Goal: Book appointment/travel/reservation

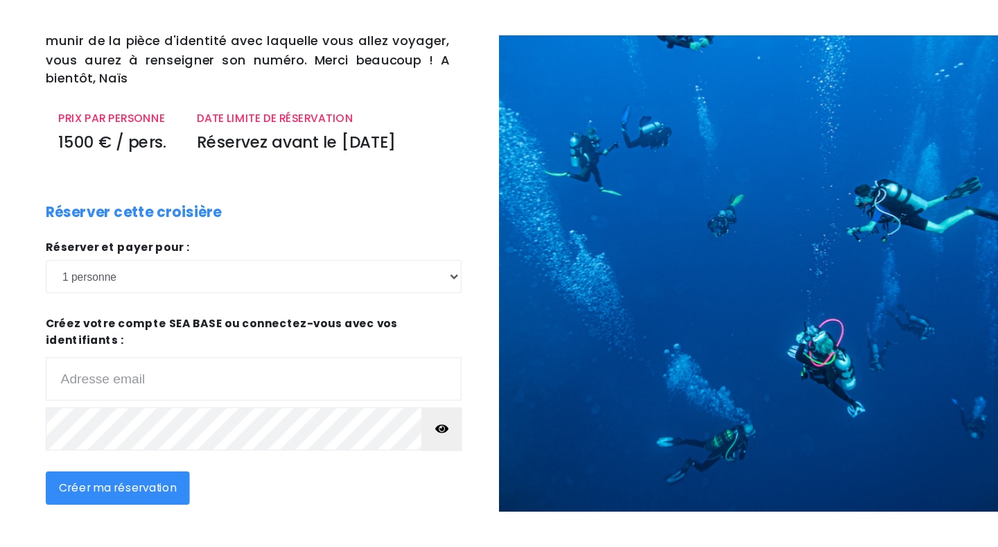
scroll to position [76, 0]
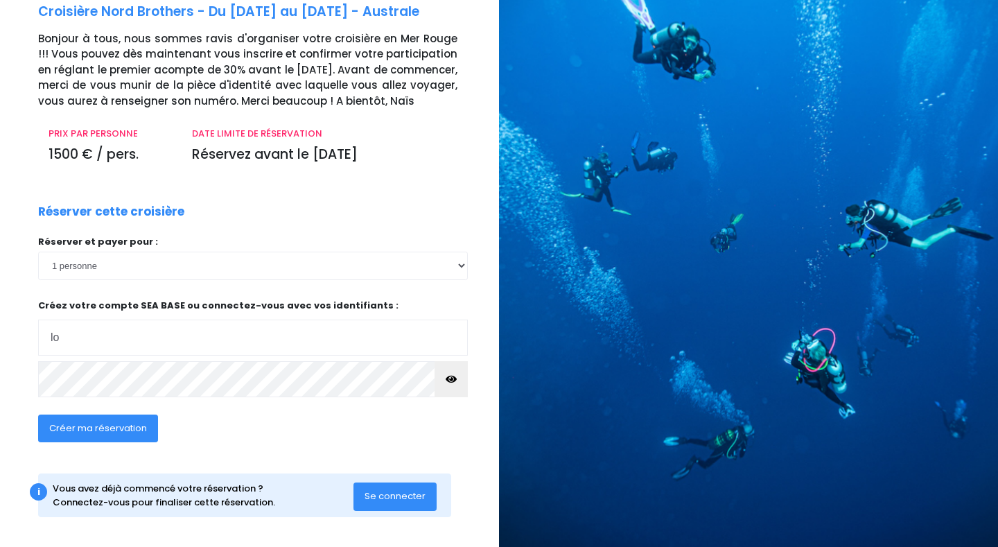
type input "[EMAIL_ADDRESS][DOMAIN_NAME]"
click at [81, 396] on span "Créer ma réservation" at bounding box center [98, 427] width 98 height 13
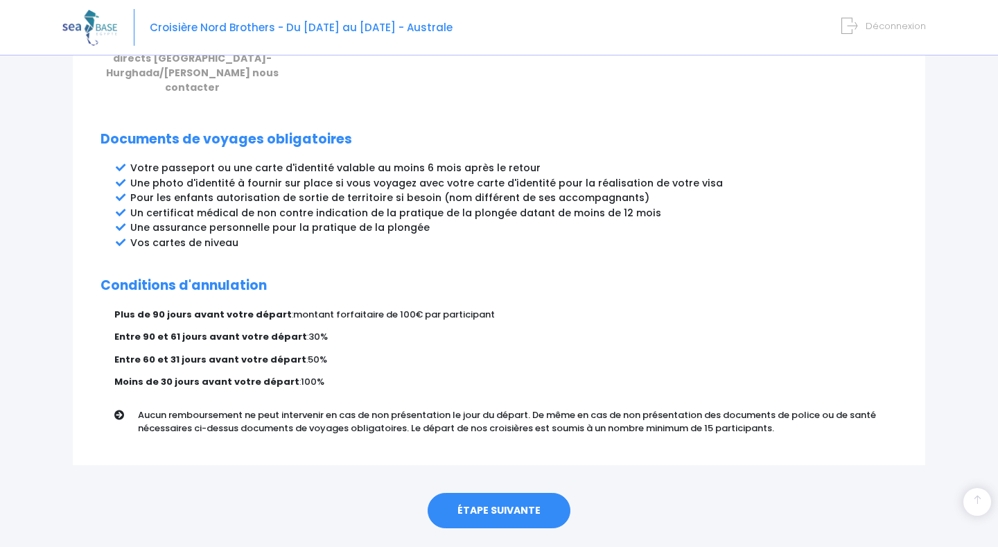
scroll to position [713, 0]
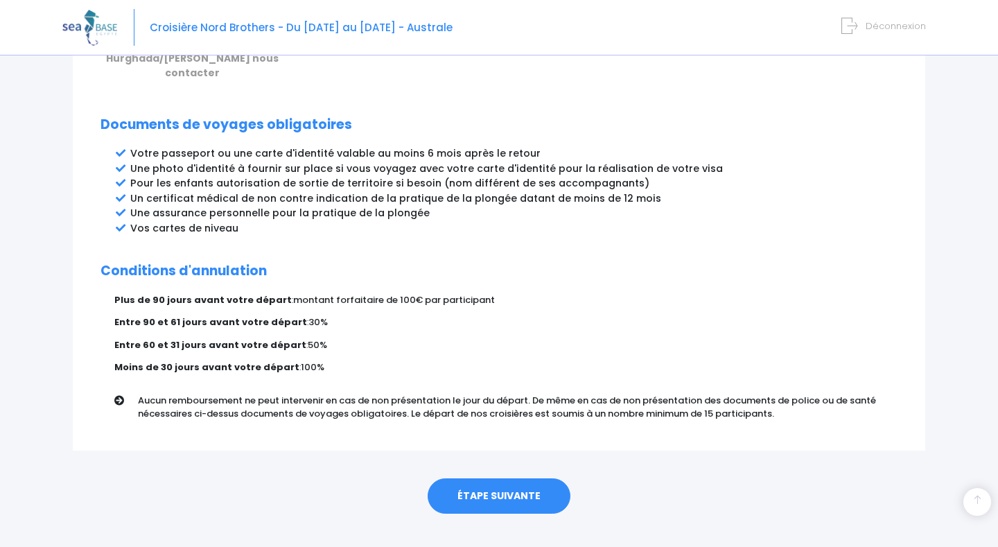
click at [500, 478] on link "ÉTAPE SUIVANTE" at bounding box center [499, 496] width 143 height 36
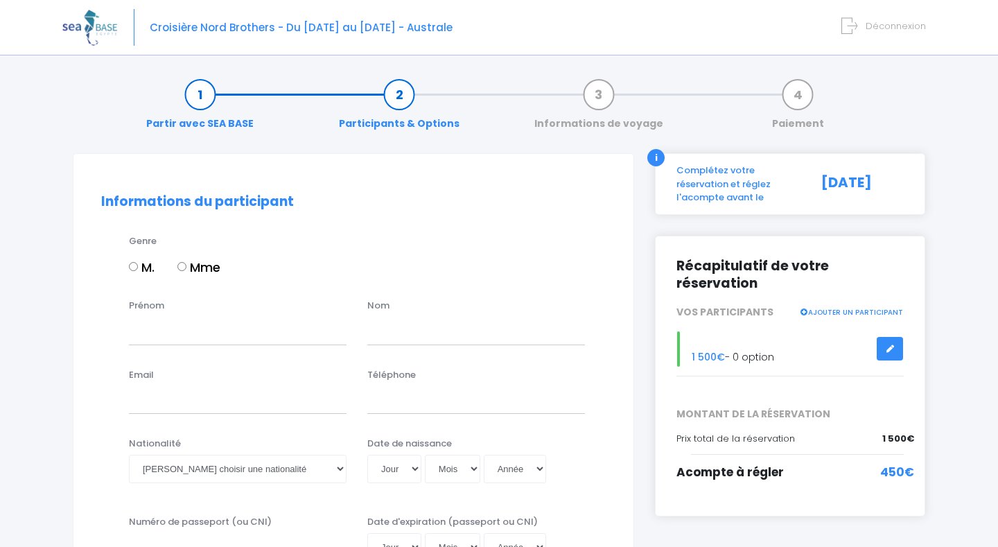
click at [139, 263] on label "M." at bounding box center [142, 267] width 26 height 19
click at [138, 263] on input "M." at bounding box center [133, 266] width 9 height 9
radio input "true"
click at [175, 332] on input "Prénom" at bounding box center [238, 331] width 218 height 28
type input "Loïc"
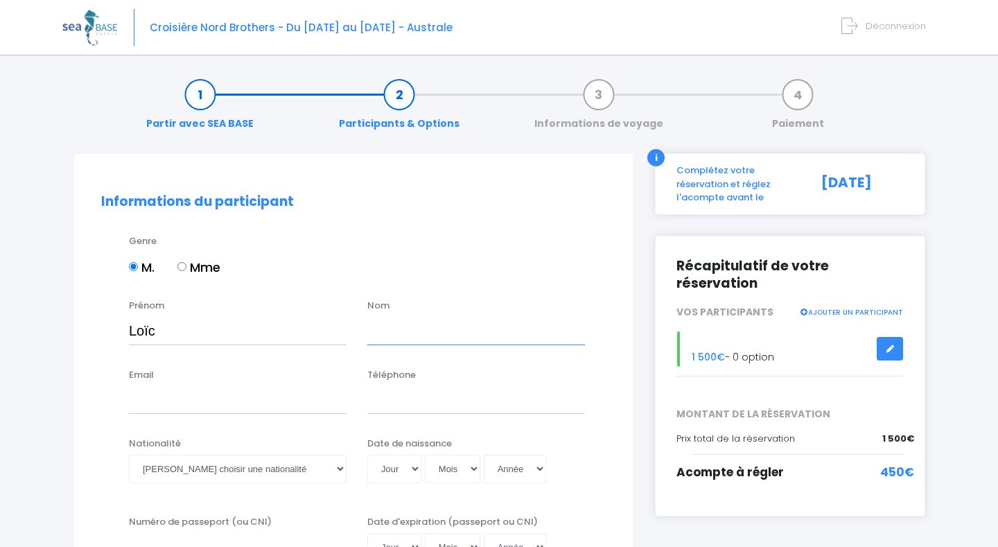
type input "Kah"
type input "loic.kah@skynet.be"
type input "0470097205"
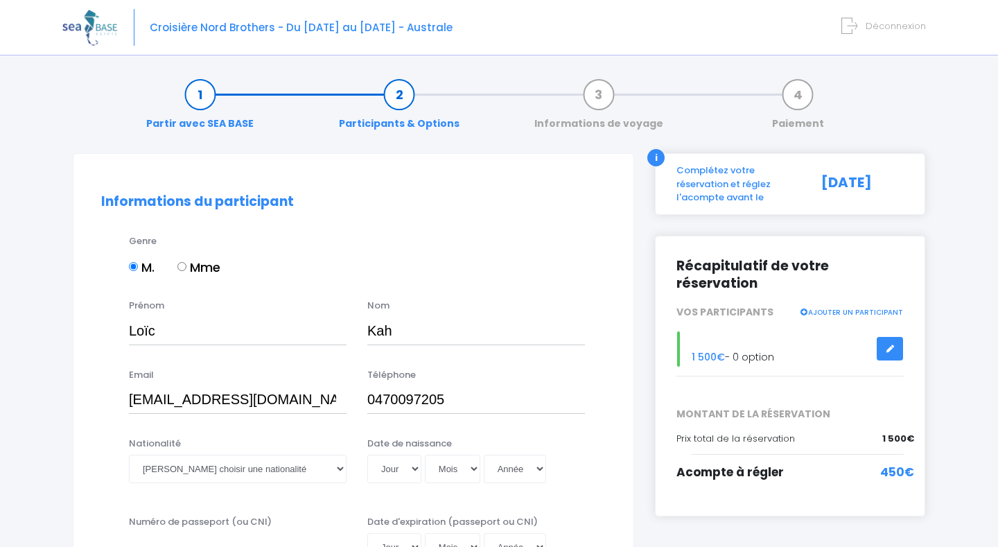
select select "Belgique"
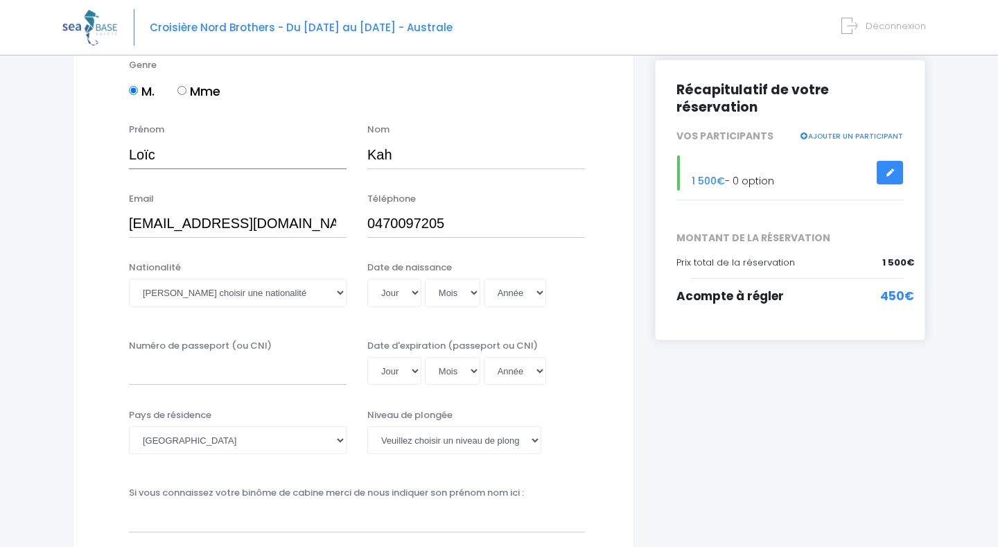
scroll to position [177, 0]
click at [288, 286] on select "Veuillez choisir une nationalité Afghane Albanaise Algerienne Allemande America…" at bounding box center [238, 291] width 218 height 28
select select "Belge"
click at [402, 293] on select "Jour 01 02 03 04 05 06 07 08 09 10 11 12 13 14 15 16 17 18 19 20 21 22 23 24 25…" at bounding box center [394, 291] width 54 height 28
select select "14"
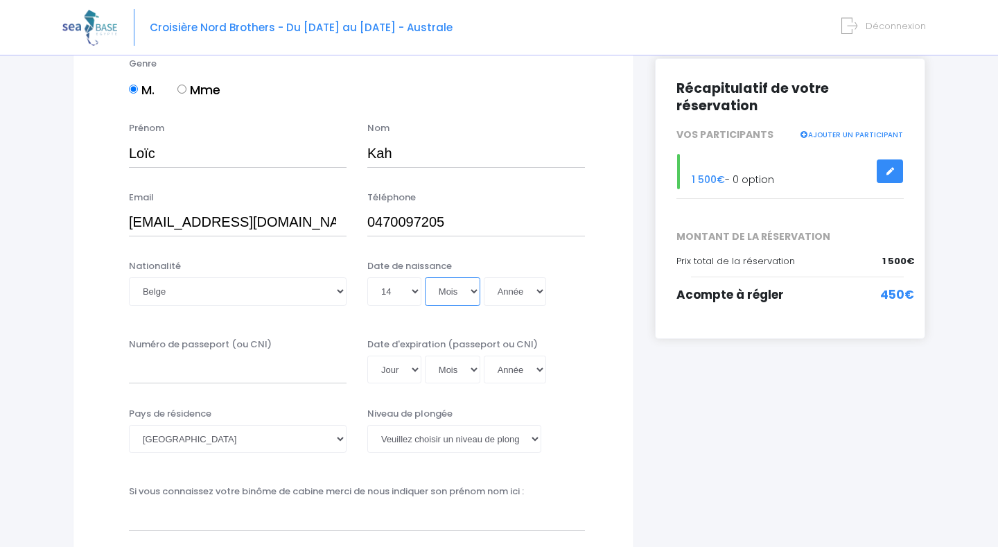
click at [463, 291] on select "Mois 01 02 03 04 05 06 07 08 09 10 11 12" at bounding box center [452, 291] width 55 height 28
select select "10"
click at [529, 294] on select "Année 2045 2044 2043 2042 2041 2040 2039 2038 2037 2036 2035 2034 2033 2032 203…" at bounding box center [515, 291] width 62 height 28
select select "1997"
type input "1997-10-14"
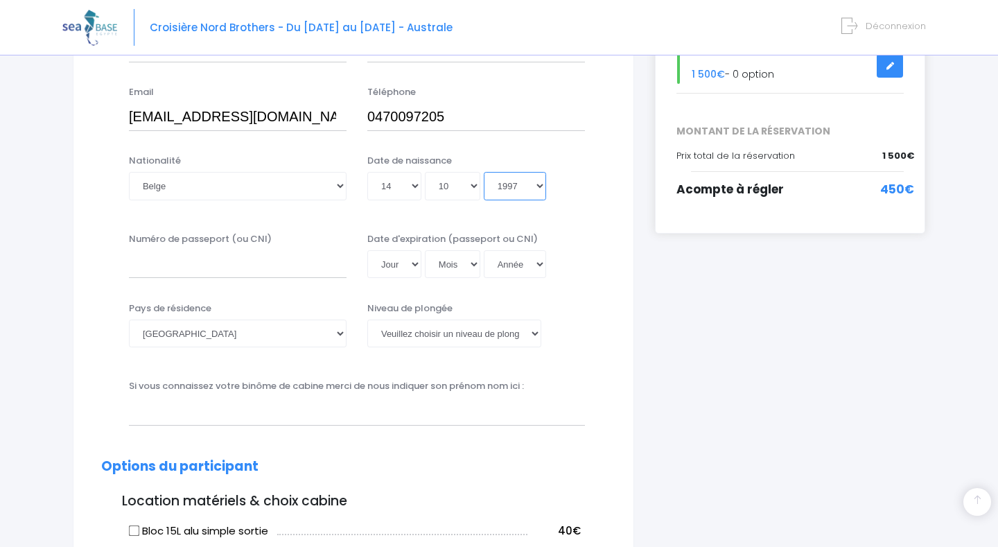
scroll to position [285, 0]
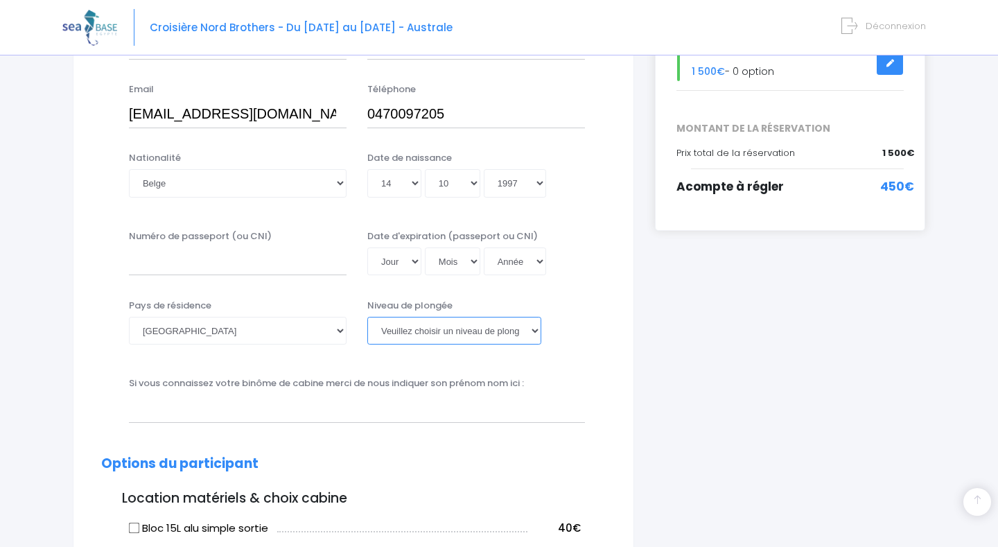
click at [440, 328] on select "Veuillez choisir un niveau de plongée Non plongeur Junior OW diver Adventure OW…" at bounding box center [454, 331] width 174 height 28
select select "Instructeur"
click at [459, 327] on select "Veuillez choisir un niveau de plongée Non plongeur Junior OW diver Adventure OW…" at bounding box center [454, 331] width 174 height 28
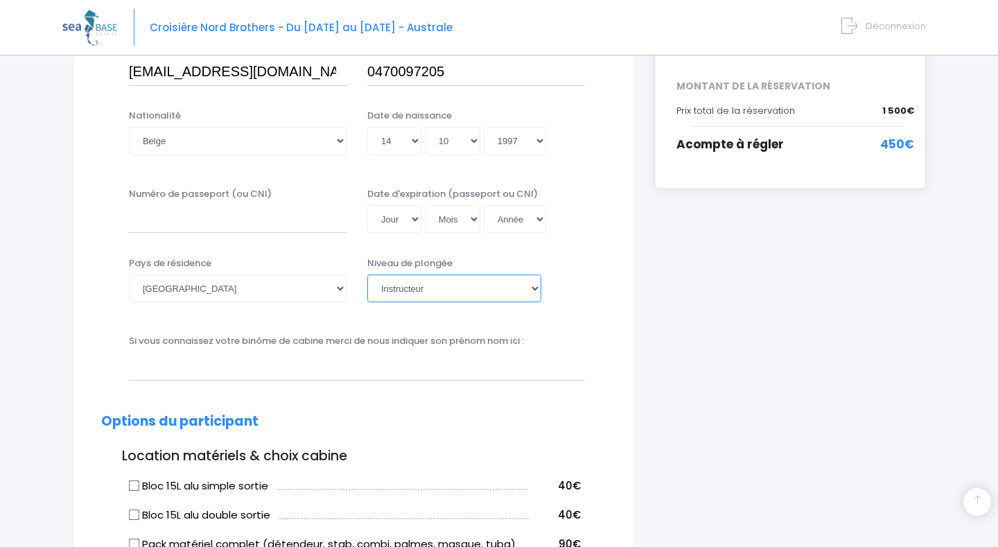
scroll to position [333, 0]
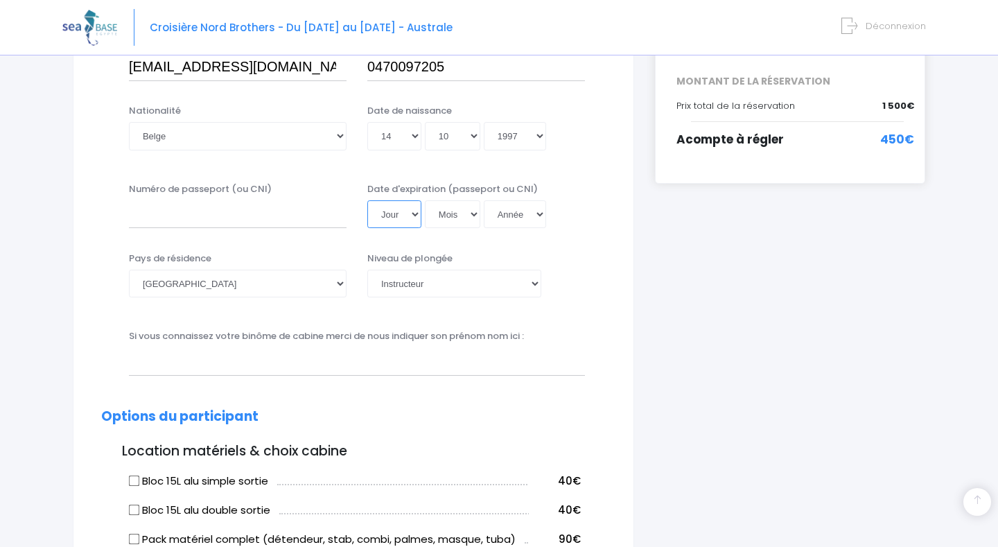
click at [395, 213] on select "Jour 01 02 03 04 05 06 07 08 09 10 11 12 13 14 15 16 17 18 19 20 21 22 23 24 25…" at bounding box center [394, 214] width 54 height 28
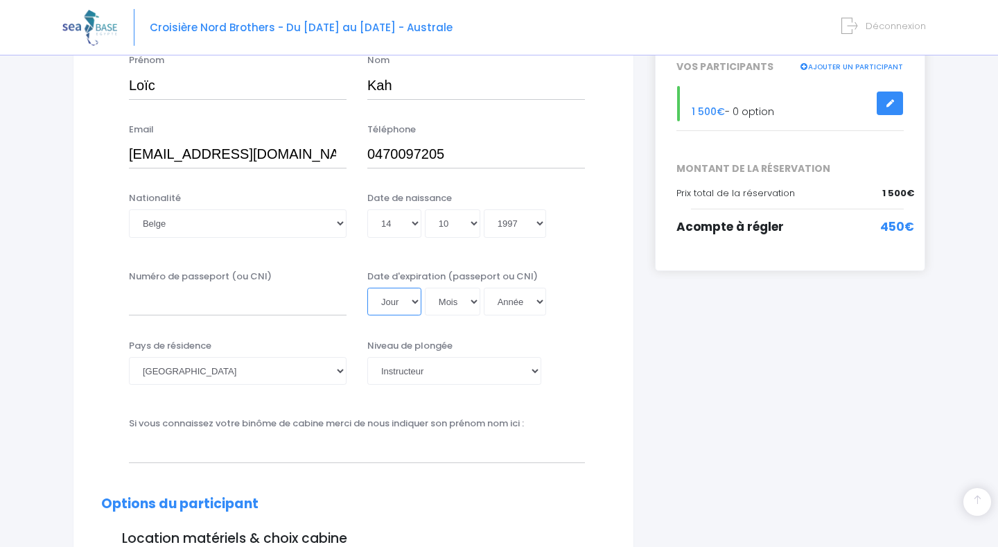
scroll to position [248, 0]
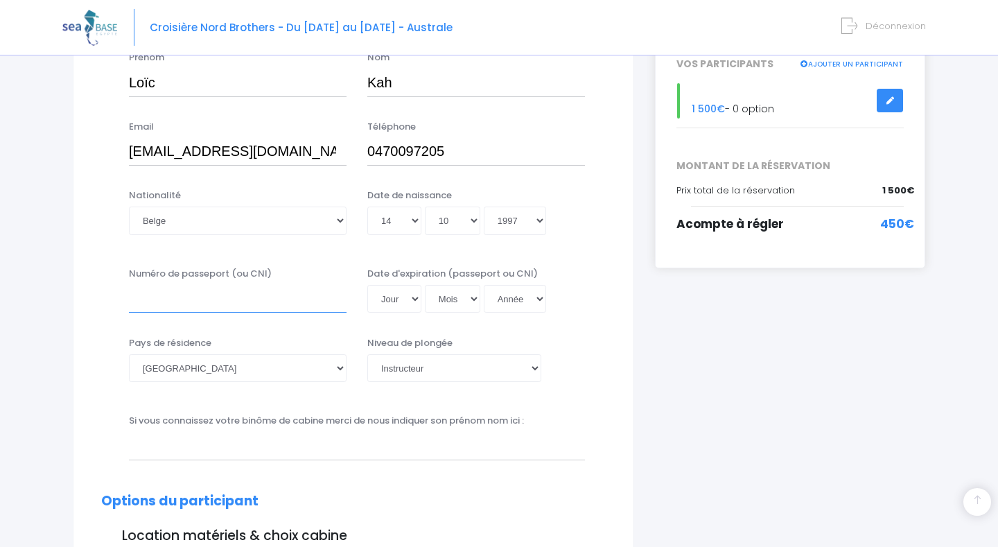
click at [238, 297] on input "Numéro de passeport (ou CNI)" at bounding box center [238, 299] width 218 height 28
click at [404, 298] on select "Jour 01 02 03 04 05 06 07 08 09 10 11 12 13 14 15 16 17 18 19 20 21 22 23 24 25…" at bounding box center [394, 299] width 54 height 28
select select "16"
click at [455, 299] on select "Mois 01 02 03 04 05 06 07 08 09 10 11 12" at bounding box center [452, 299] width 55 height 28
select select "07"
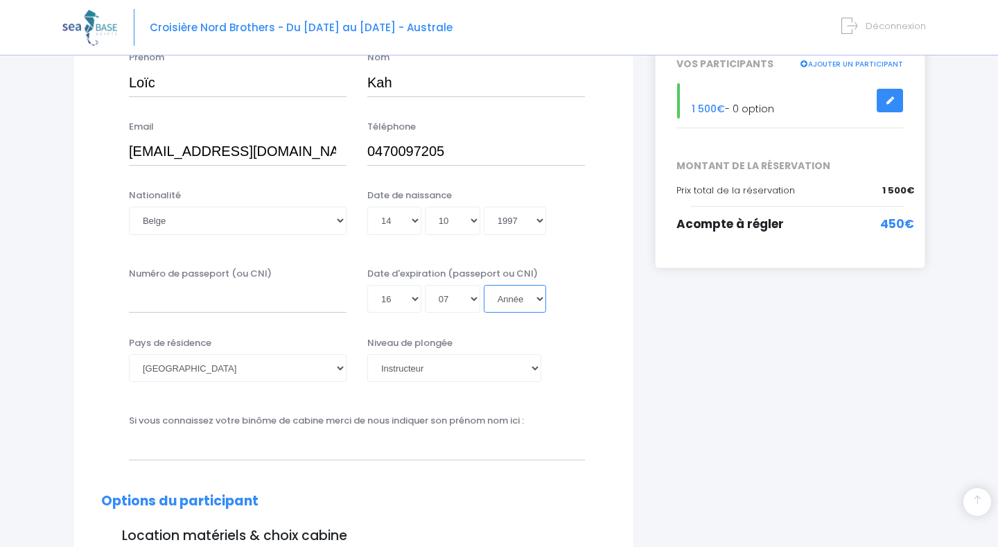
click at [521, 299] on select "Année 2045 2044 2043 2042 2041 2040 2039 2038 2037 2036 2035 2034 2033 2032 203…" at bounding box center [515, 299] width 62 height 28
select select "2030"
type input "2030-07-16"
click at [216, 301] on input "Numéro de passeport (ou CNI)" at bounding box center [238, 299] width 218 height 28
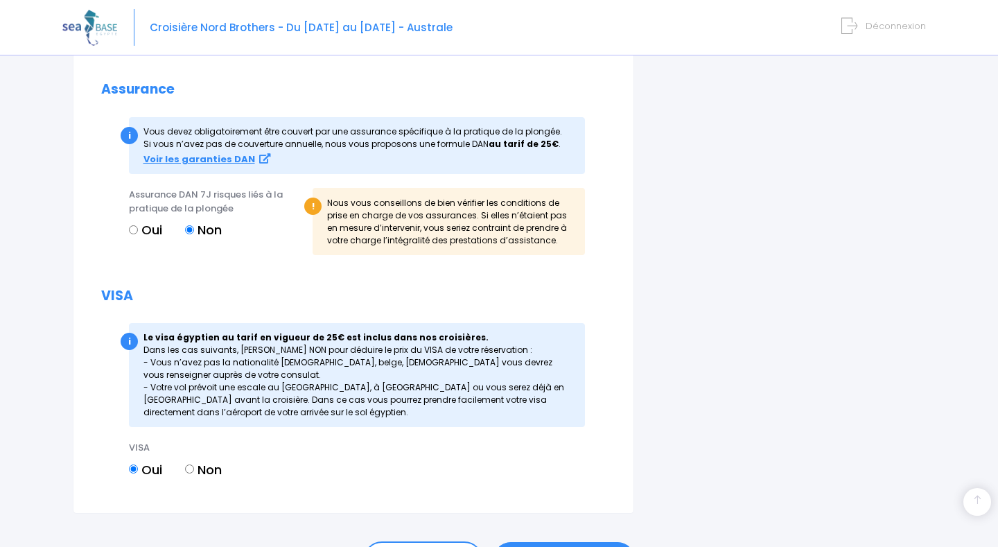
scroll to position [1311, 0]
type input "GB6328200"
click at [216, 153] on strong "Voir les garanties DAN" at bounding box center [199, 159] width 112 height 13
click at [137, 227] on input "Oui" at bounding box center [133, 230] width 9 height 9
radio input "true"
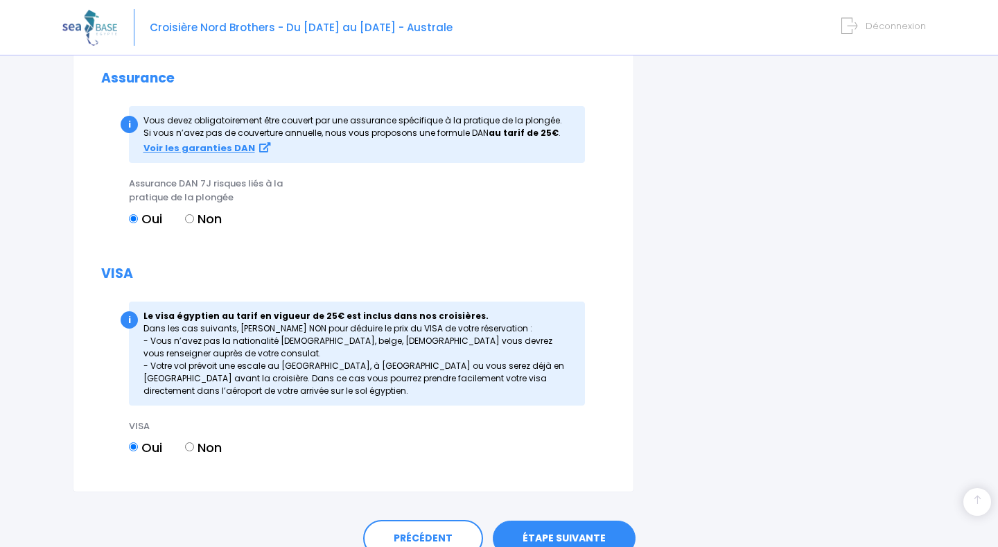
scroll to position [1380, 0]
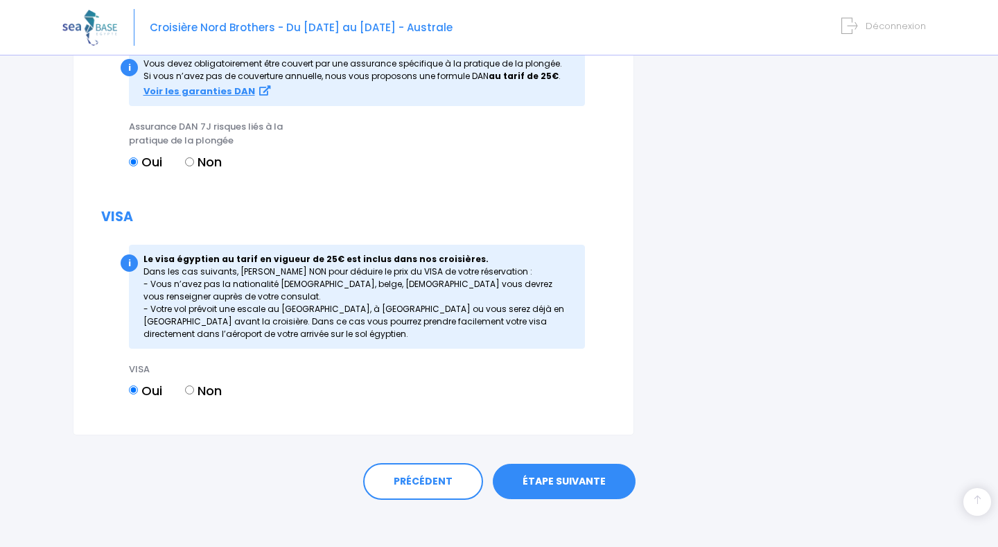
click at [567, 477] on link "ÉTAPE SUIVANTE" at bounding box center [564, 482] width 143 height 36
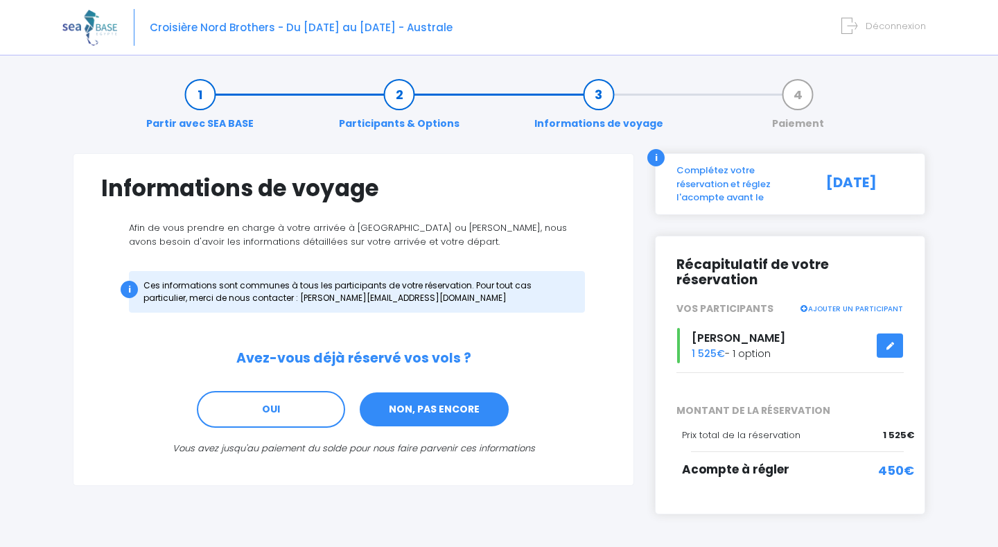
click at [469, 410] on link "NON, PAS ENCORE" at bounding box center [434, 409] width 152 height 37
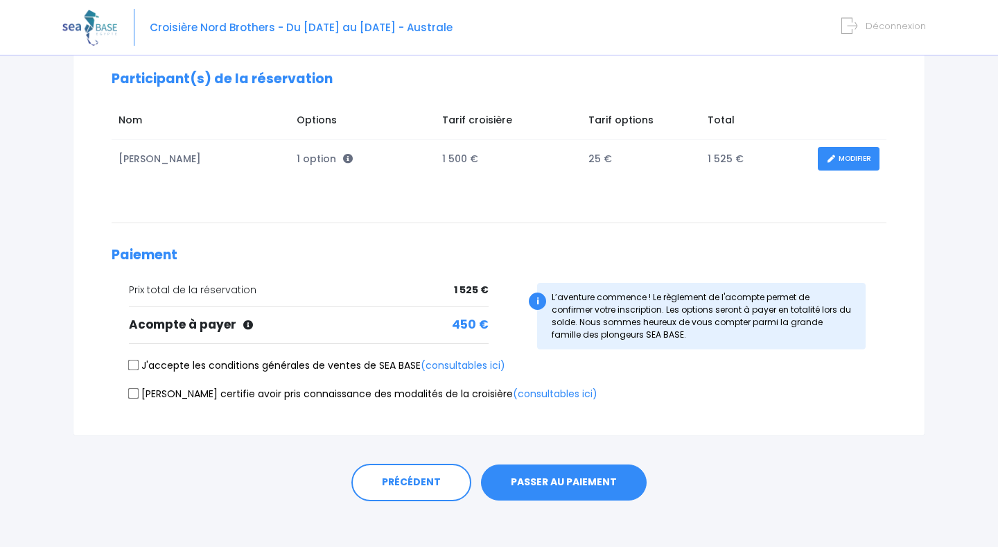
scroll to position [193, 0]
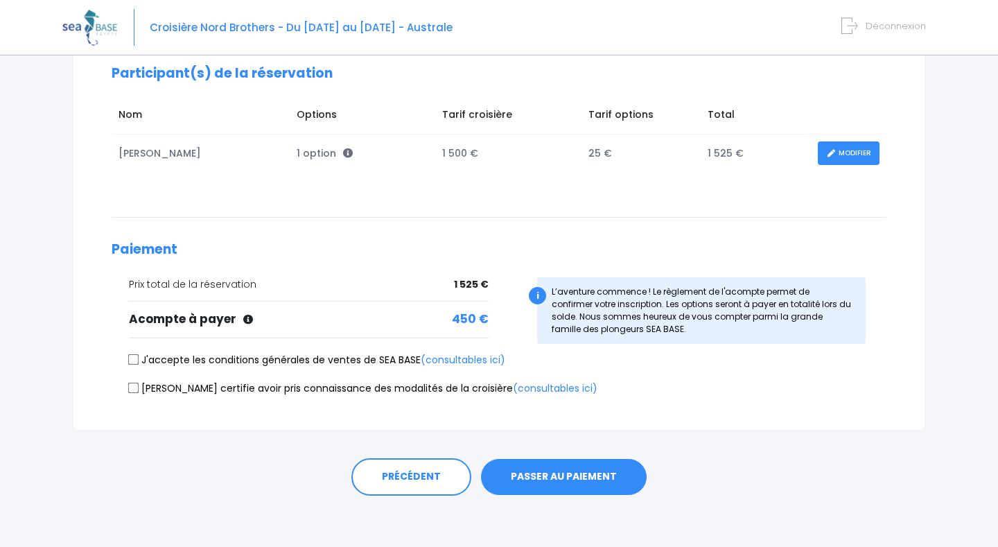
click at [133, 354] on input "J'accepte les conditions générales de ventes de SEA BASE (consultables ici)" at bounding box center [133, 359] width 11 height 11
checkbox input "true"
click at [134, 386] on input "[PERSON_NAME] certifie avoir pris connaissance des modalités de la croisière (c…" at bounding box center [133, 387] width 11 height 11
checkbox input "true"
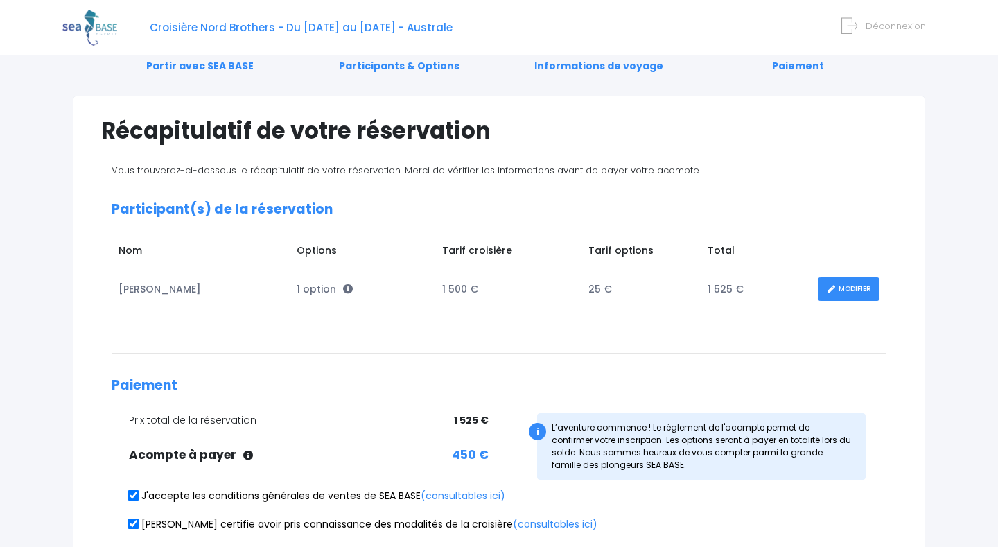
scroll to position [0, 0]
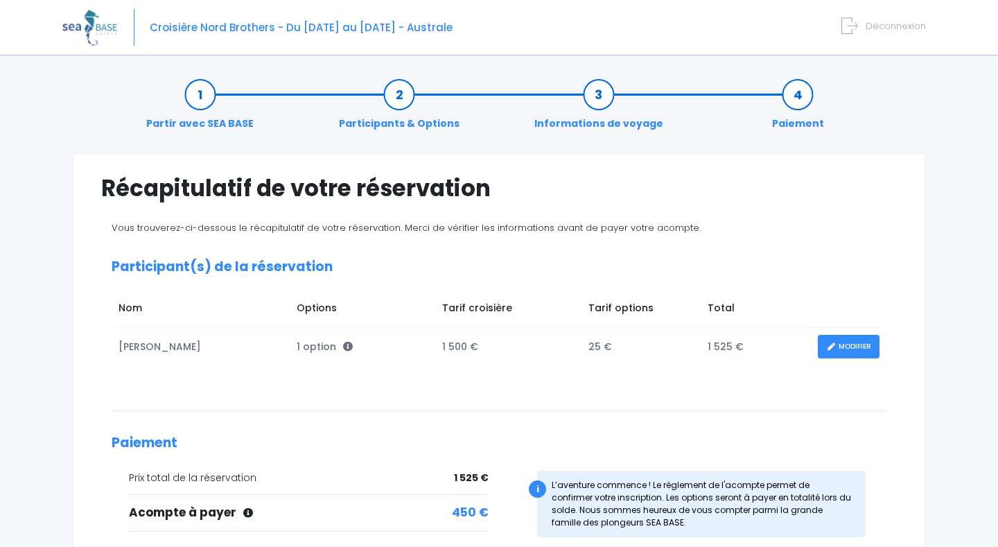
click at [212, 122] on link "Partir avec SEA BASE" at bounding box center [199, 109] width 121 height 44
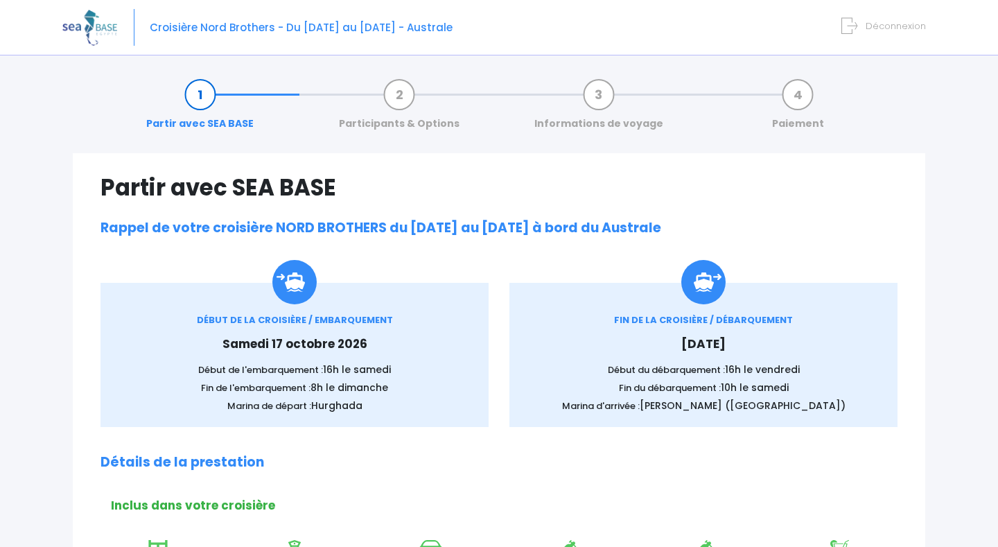
click at [406, 121] on link "Participants & Options" at bounding box center [399, 109] width 134 height 44
click at [418, 124] on link "Participants & Options" at bounding box center [399, 109] width 134 height 44
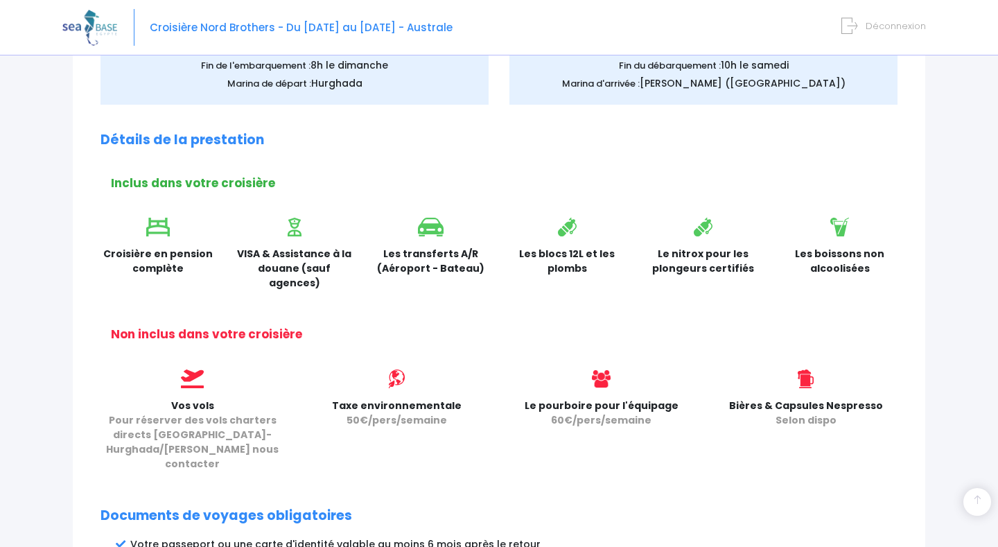
scroll to position [713, 0]
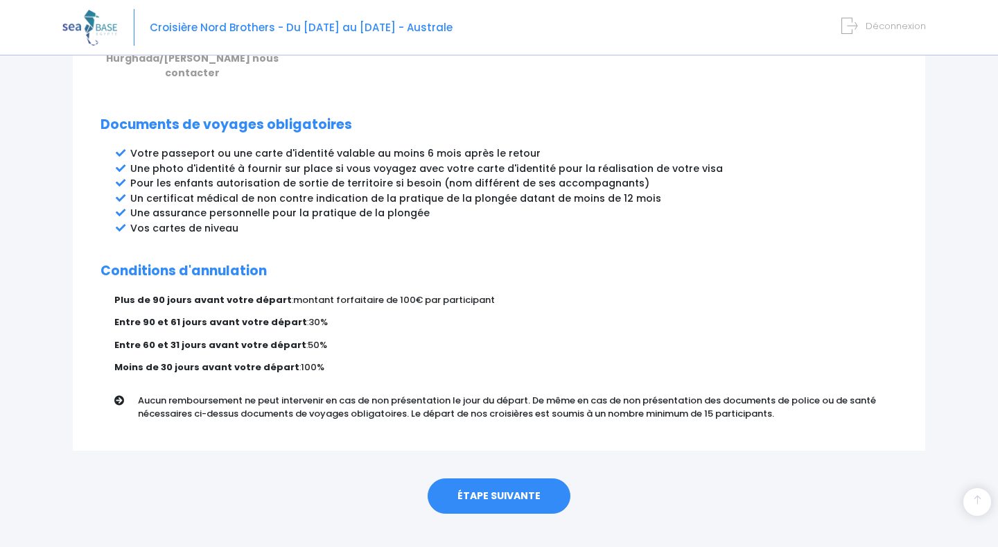
click at [511, 479] on link "ÉTAPE SUIVANTE" at bounding box center [499, 496] width 143 height 36
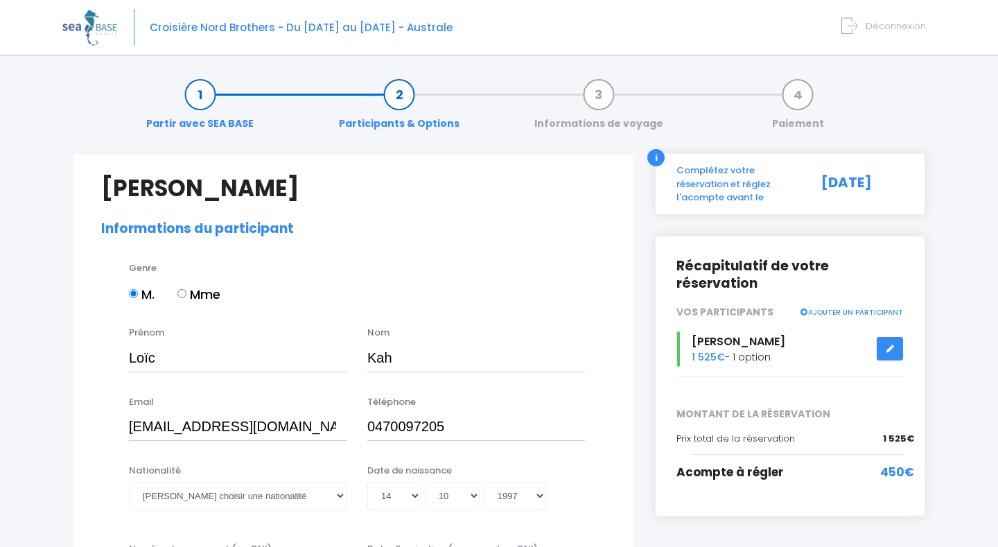
select select "[GEOGRAPHIC_DATA]"
select select "Instructeur"
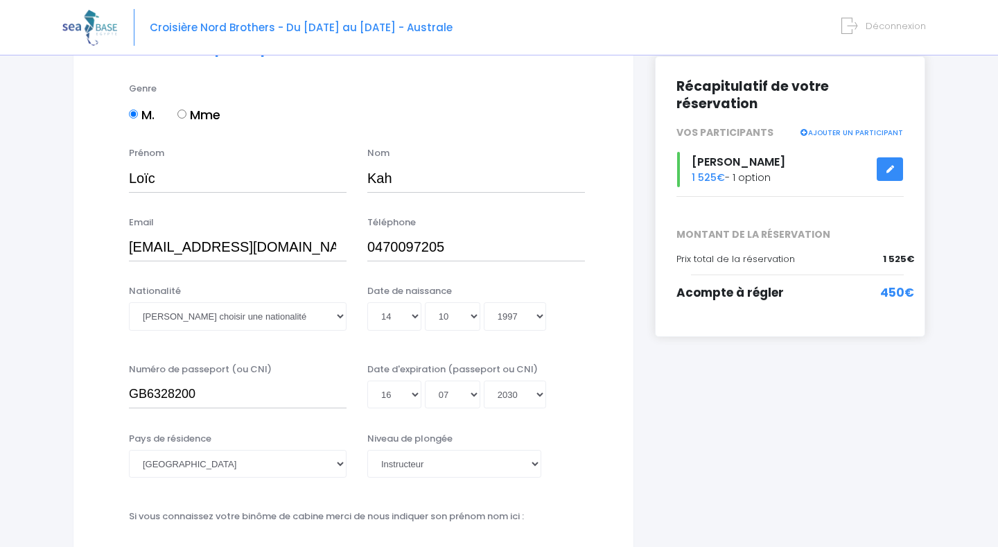
scroll to position [190, 0]
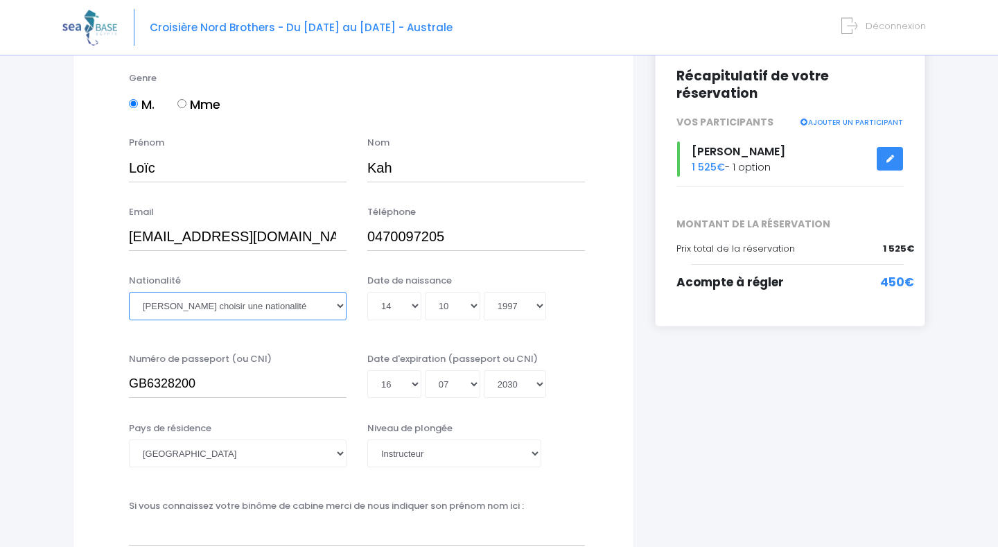
click at [247, 303] on select "Veuillez choisir une nationalité [DEMOGRAPHIC_DATA] Algerienne Allemande [GEOGR…" at bounding box center [238, 306] width 218 height 28
select select "Belge"
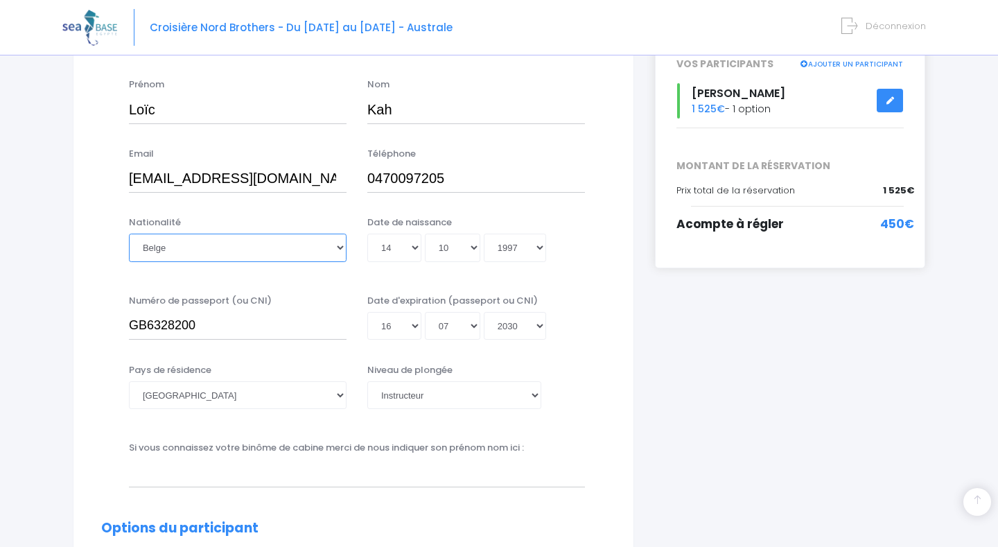
scroll to position [254, 0]
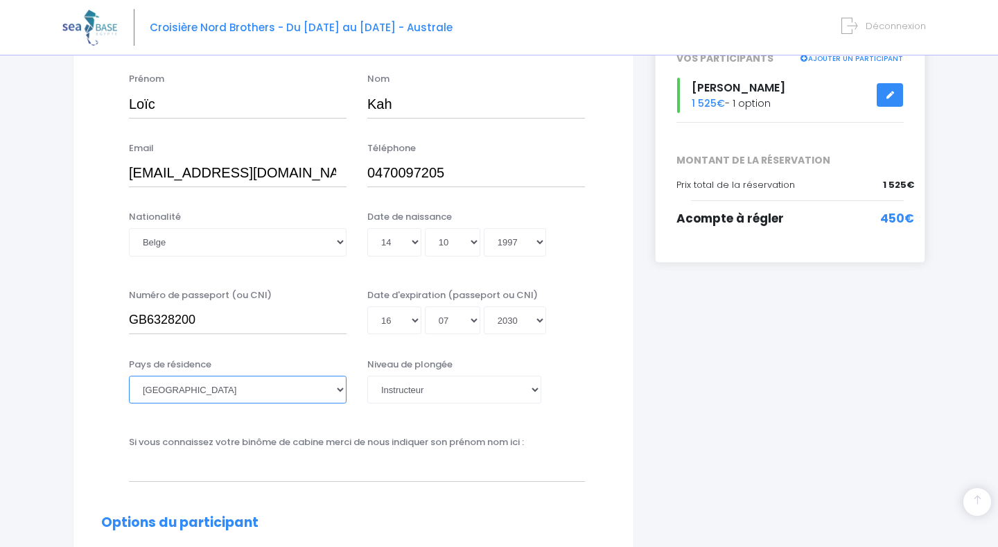
click at [220, 388] on select "[GEOGRAPHIC_DATA] [GEOGRAPHIC_DATA] [GEOGRAPHIC_DATA] [GEOGRAPHIC_DATA] [GEOGRA…" at bounding box center [238, 390] width 218 height 28
select select "[GEOGRAPHIC_DATA]"
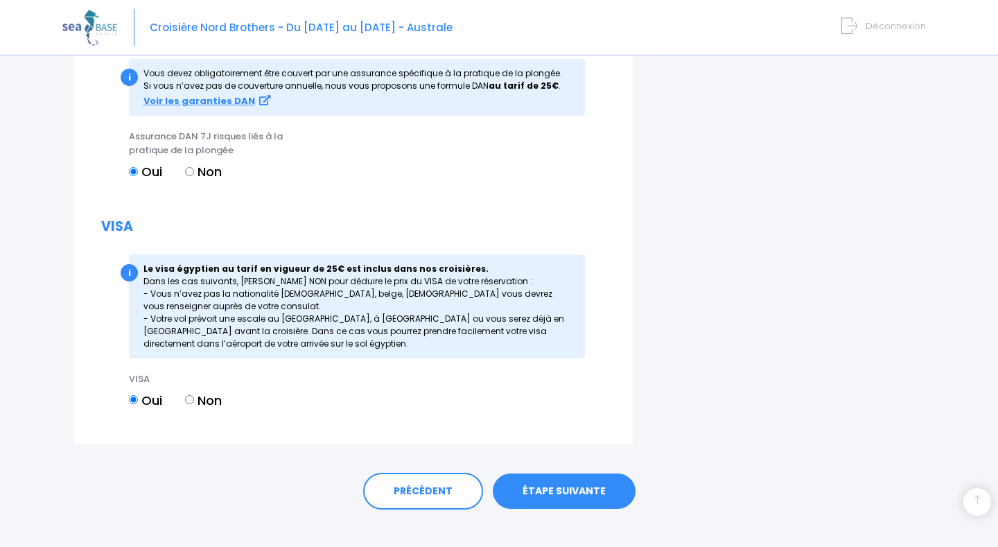
scroll to position [1407, 0]
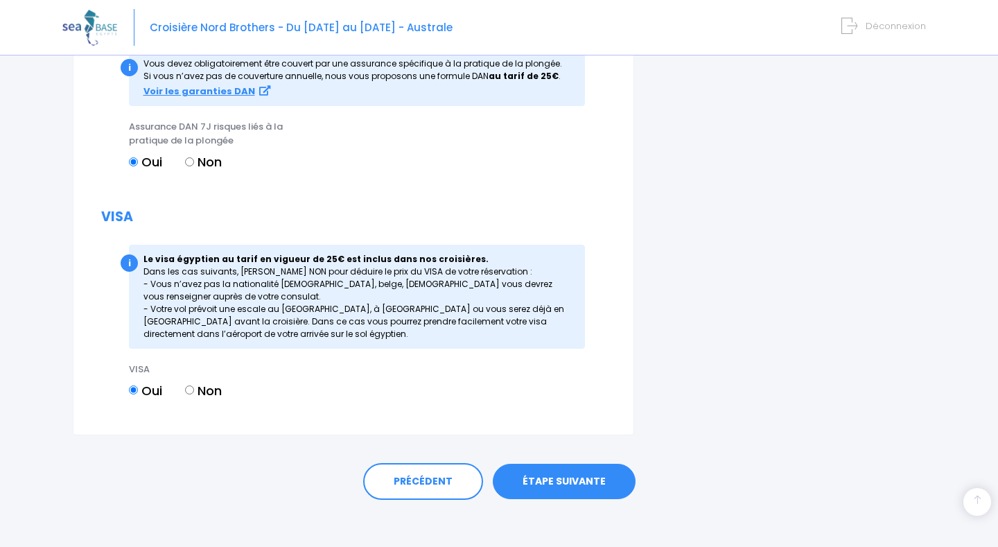
click at [561, 481] on link "ÉTAPE SUIVANTE" at bounding box center [564, 482] width 143 height 36
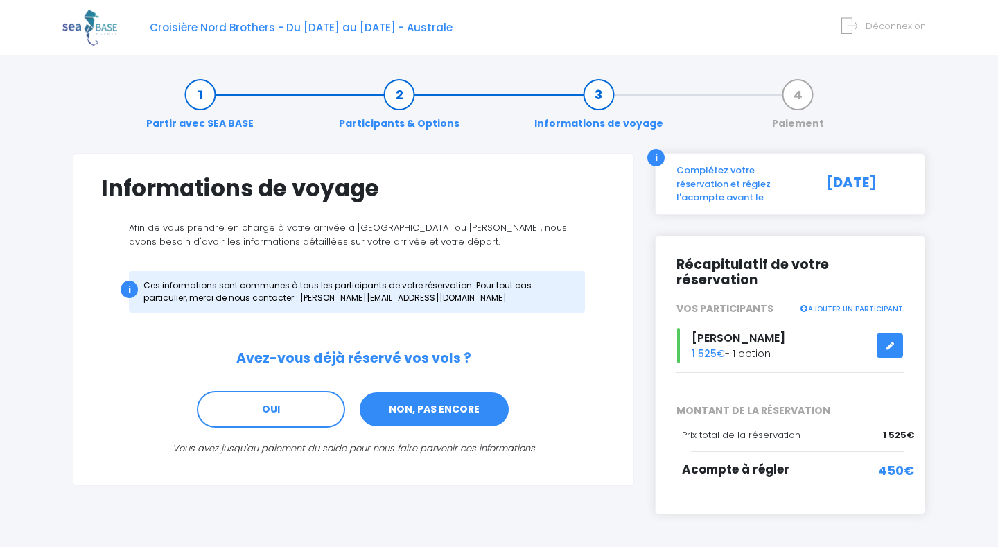
click at [459, 407] on link "NON, PAS ENCORE" at bounding box center [434, 409] width 152 height 37
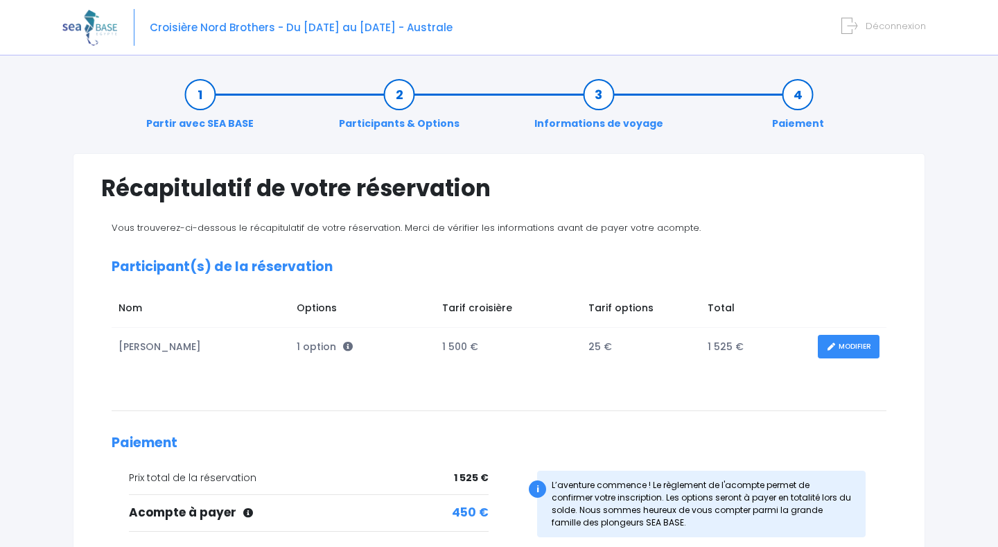
scroll to position [193, 0]
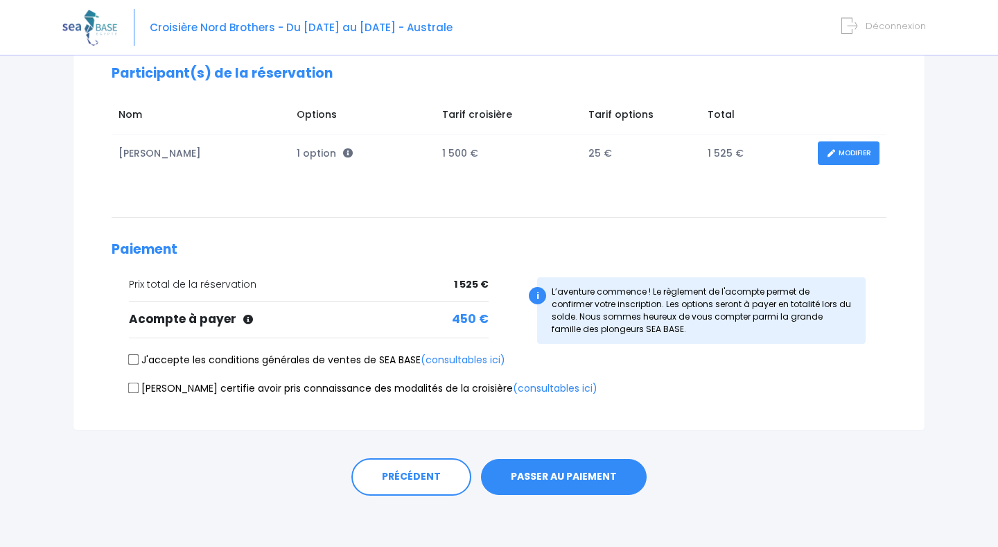
click at [583, 475] on button "PASSER AU PAIEMENT" at bounding box center [564, 477] width 166 height 36
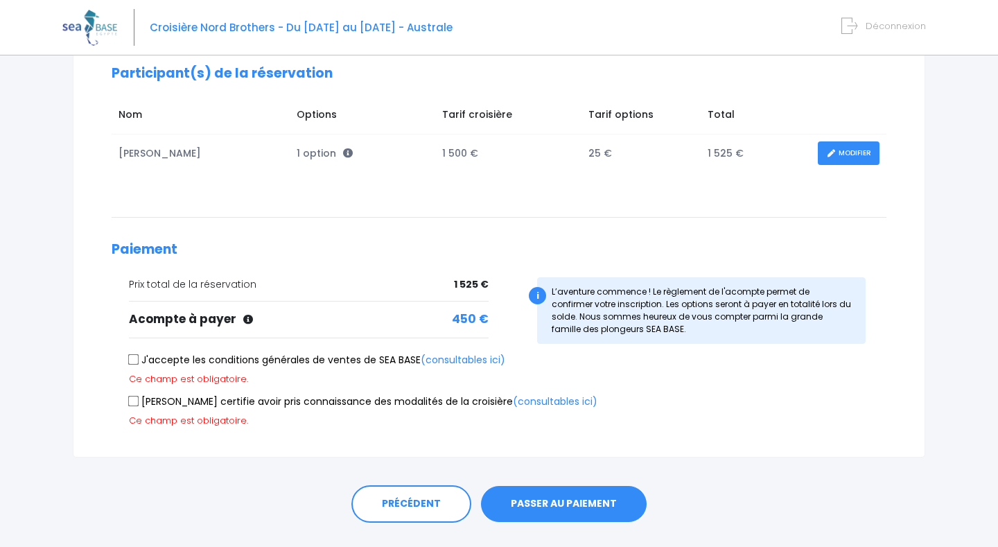
scroll to position [220, 0]
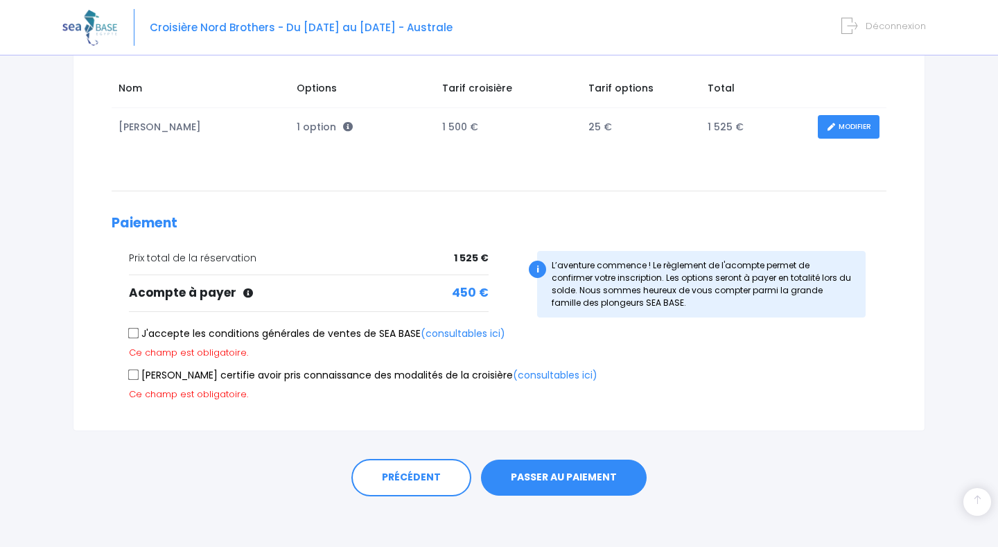
click at [132, 328] on input "J'accepte les conditions générales de ventes de SEA BASE (consultables ici)" at bounding box center [133, 333] width 11 height 11
checkbox input "true"
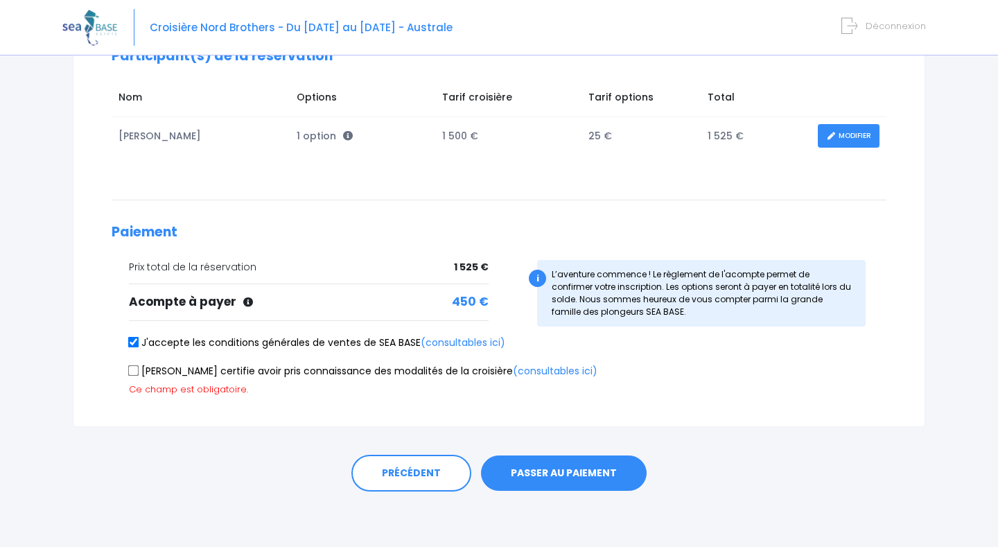
scroll to position [206, 0]
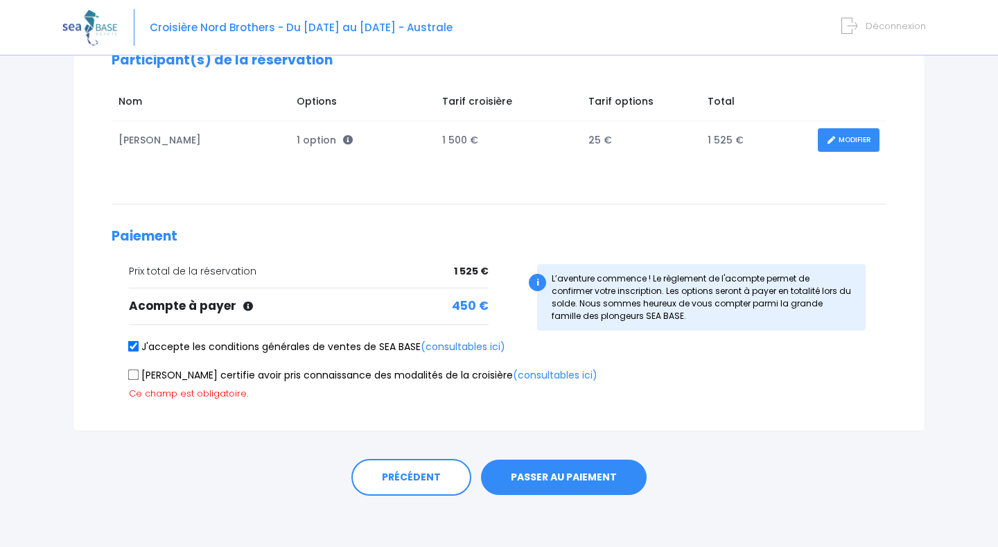
click at [132, 369] on input "Je certifie avoir pris connaissance des modalités de la croisière (consultables…" at bounding box center [133, 374] width 11 height 11
checkbox input "true"
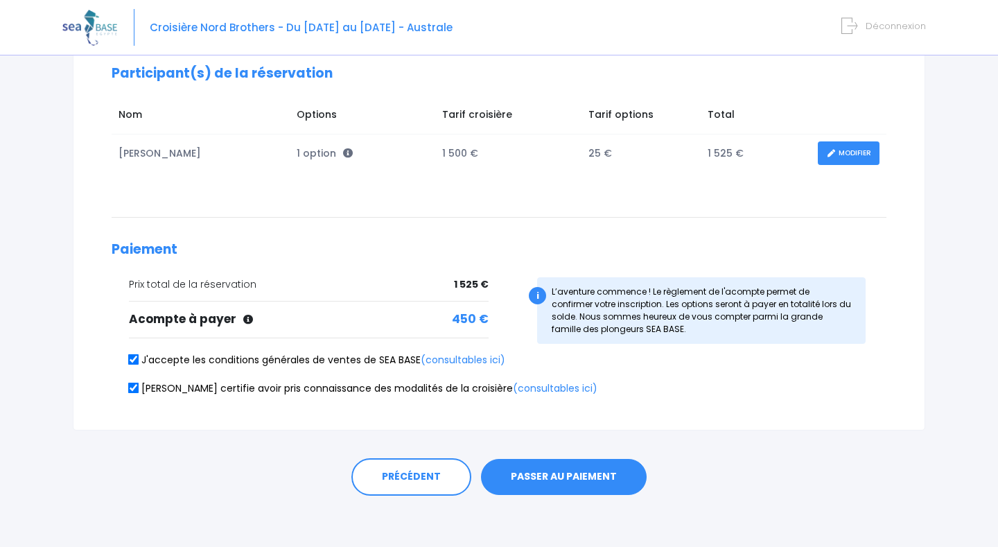
click at [539, 474] on button "PASSER AU PAIEMENT" at bounding box center [564, 477] width 166 height 36
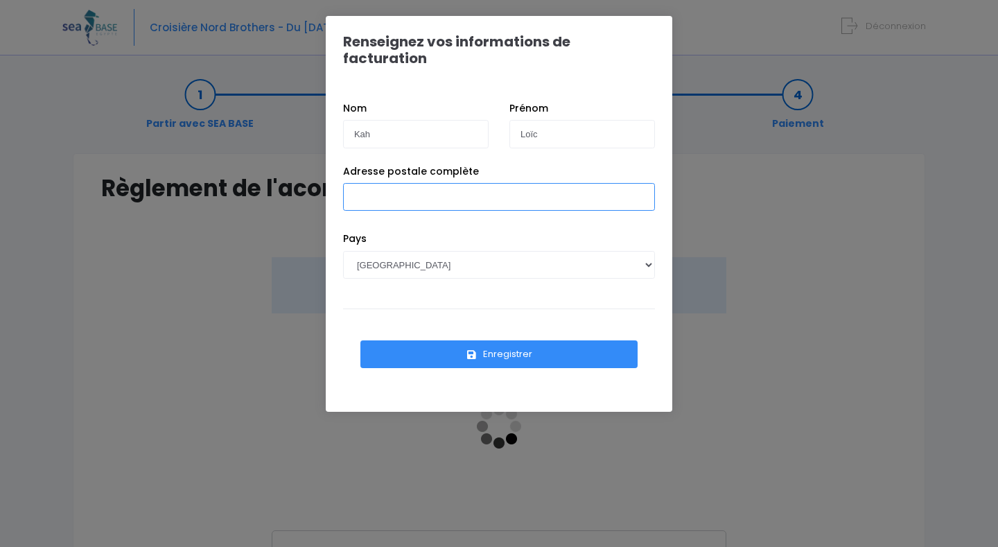
click at [438, 184] on input "Adresse postale complète" at bounding box center [499, 197] width 312 height 28
type input "2 Allée de l'Avenir"
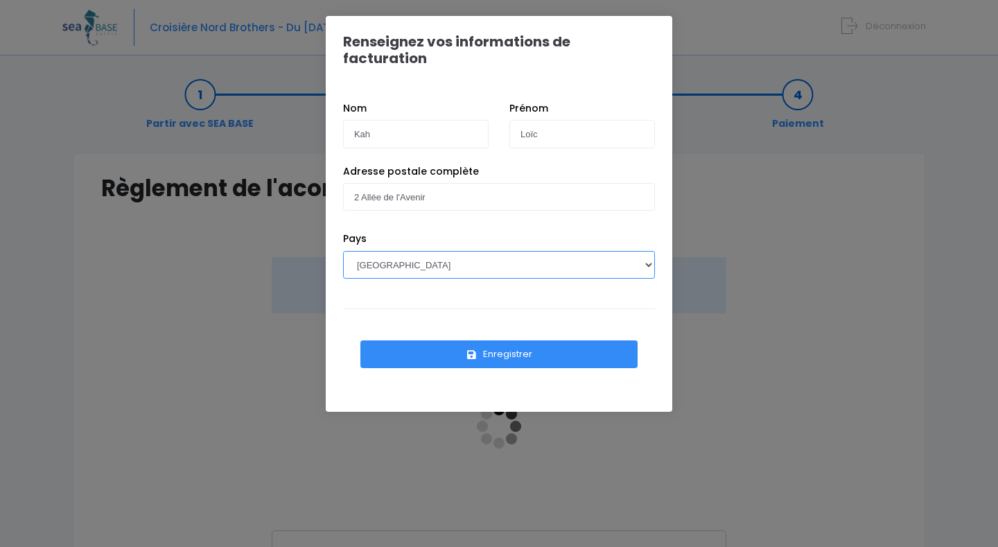
select select "BE"
click at [502, 342] on button "Enregistrer" at bounding box center [498, 354] width 277 height 28
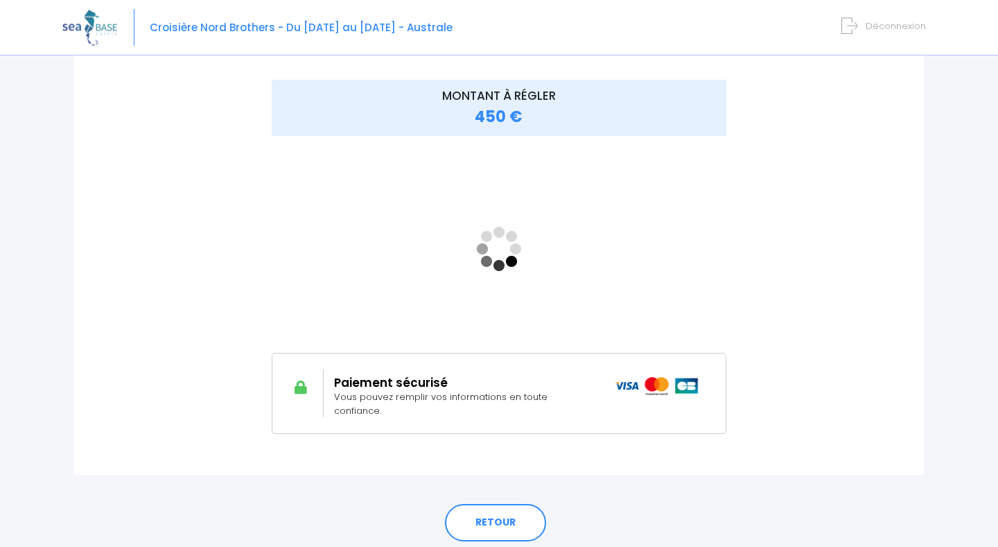
scroll to position [178, 0]
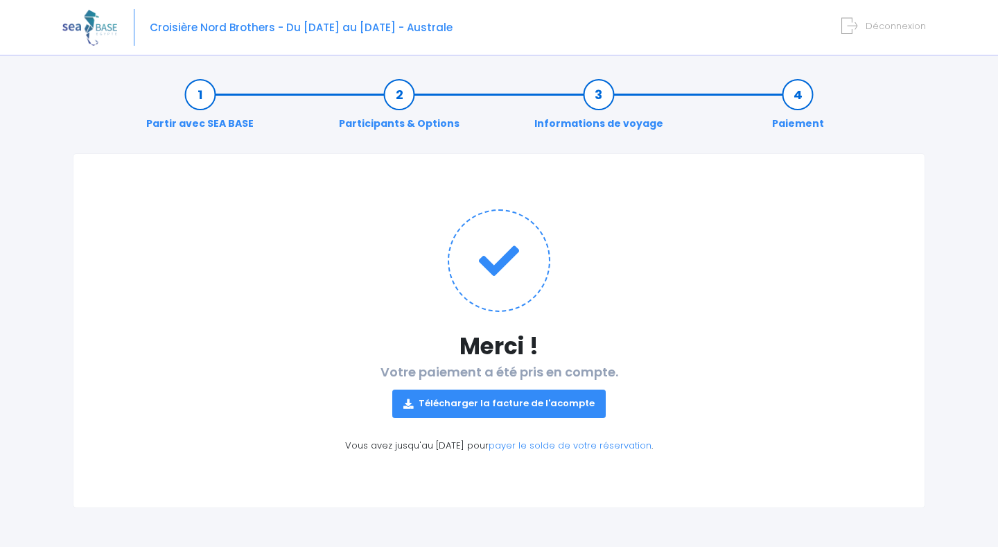
click at [510, 401] on link "Télécharger la facture de l'acompte" at bounding box center [498, 403] width 213 height 28
